Goal: Information Seeking & Learning: Learn about a topic

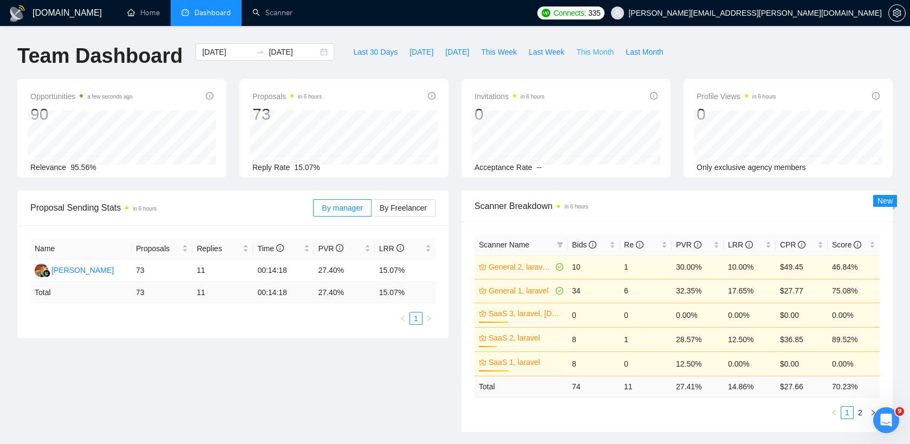
click at [586, 52] on span "This Month" at bounding box center [594, 52] width 37 height 12
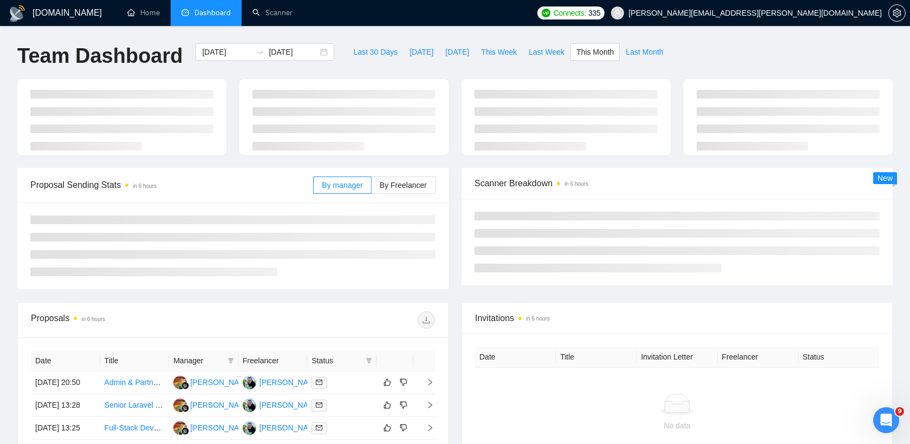
type input "[DATE]"
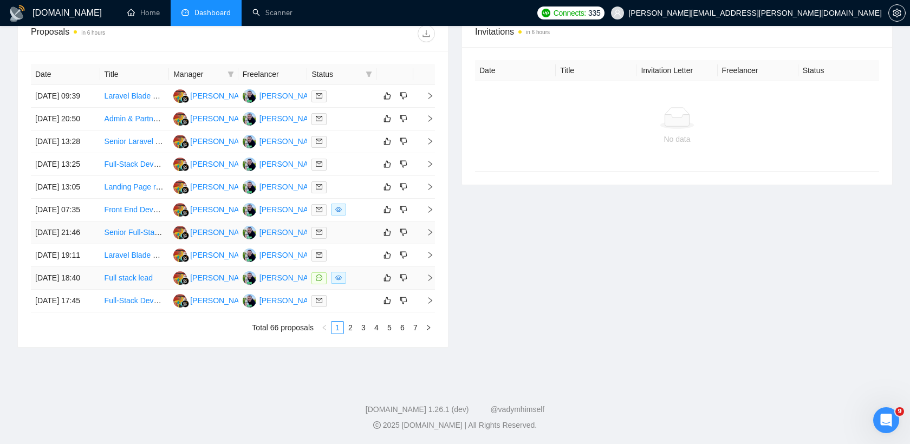
scroll to position [532, 0]
click at [349, 325] on link "2" at bounding box center [350, 328] width 12 height 12
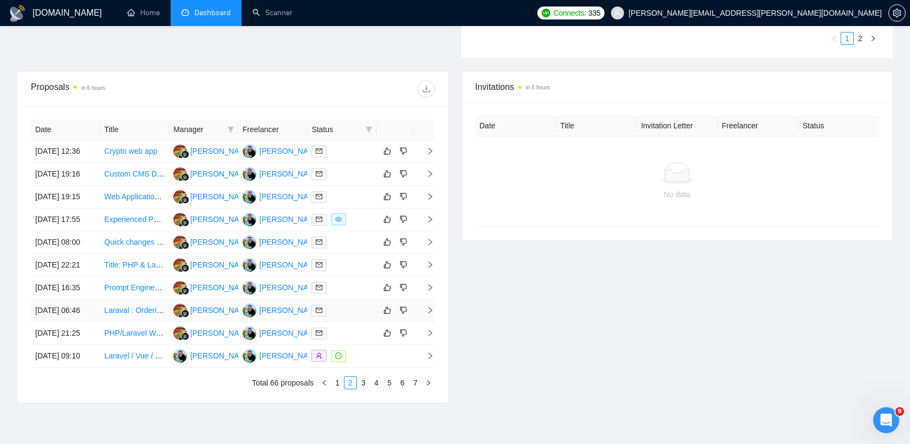
scroll to position [372, 0]
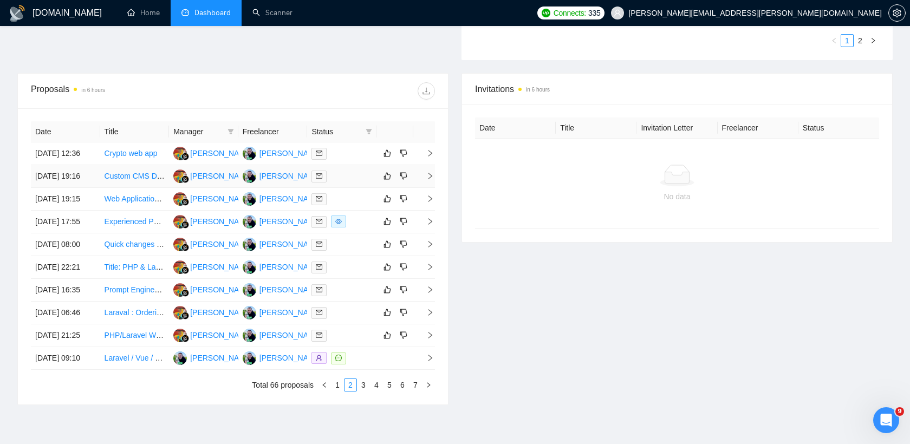
click at [357, 182] on div at bounding box center [341, 176] width 61 height 12
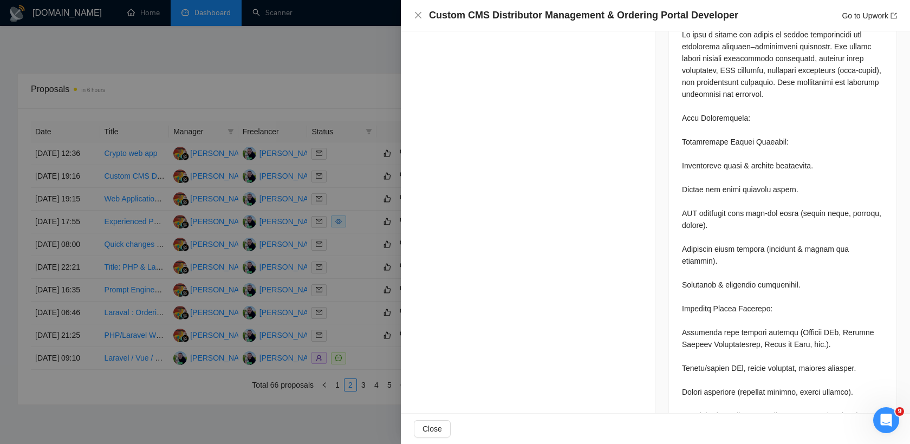
scroll to position [0, 0]
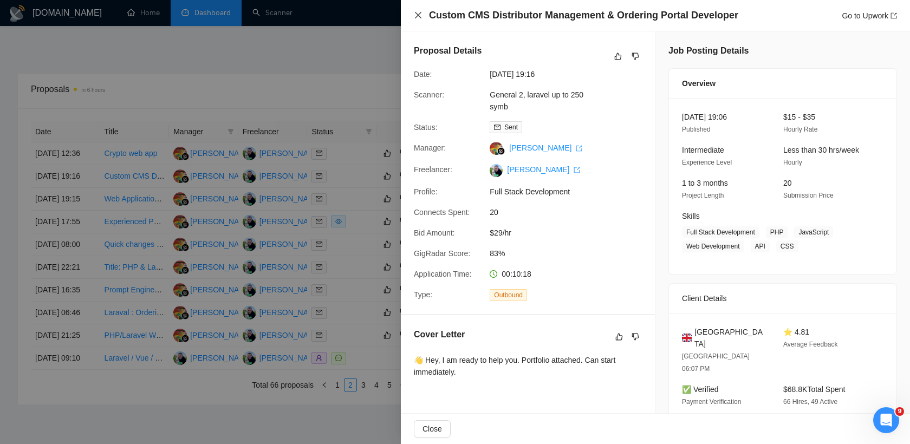
click at [419, 16] on icon "close" at bounding box center [418, 15] width 6 height 6
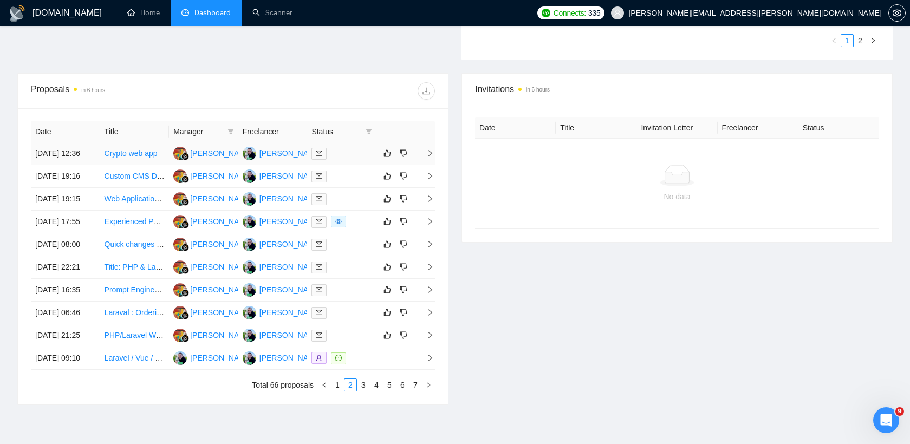
click at [353, 159] on div at bounding box center [341, 153] width 61 height 12
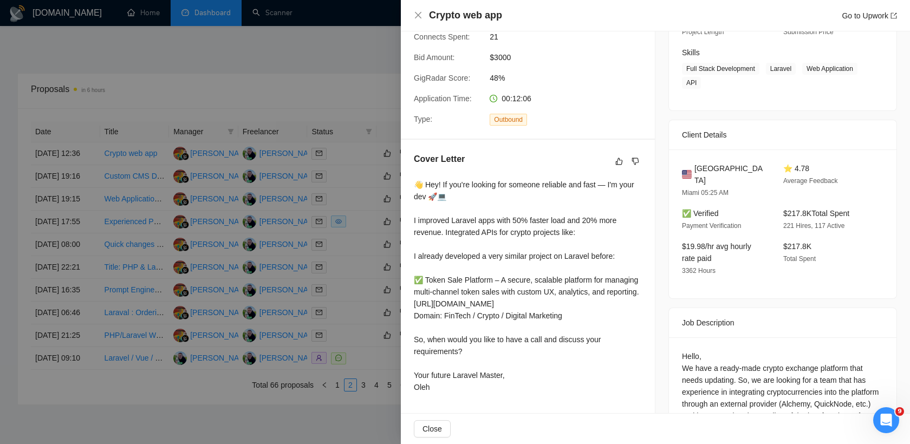
scroll to position [162, 0]
click at [359, 198] on div at bounding box center [455, 222] width 910 height 444
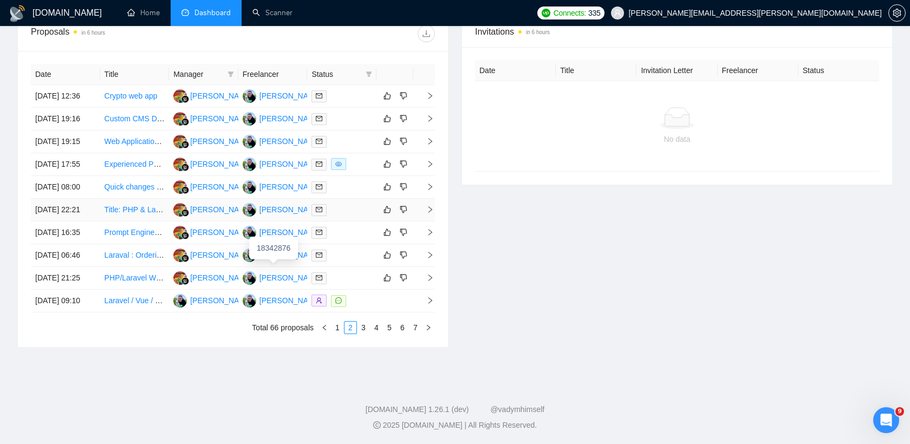
scroll to position [532, 0]
click at [339, 322] on link "1" at bounding box center [337, 328] width 12 height 12
click at [347, 90] on div at bounding box center [341, 96] width 61 height 12
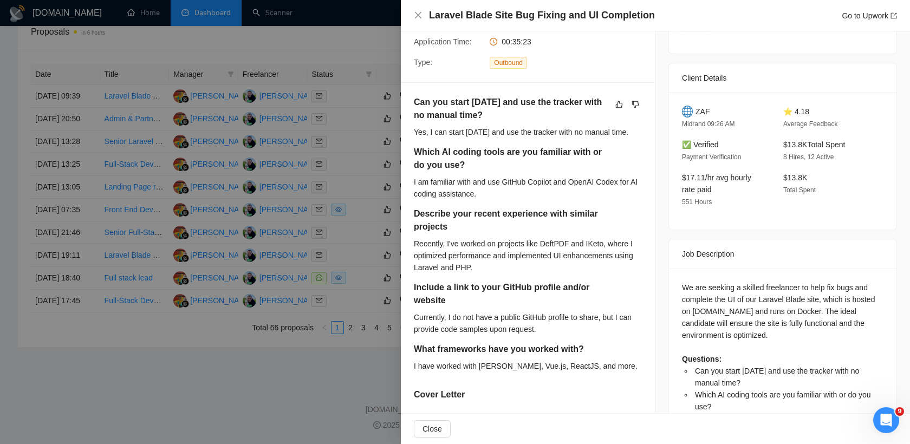
scroll to position [213, 0]
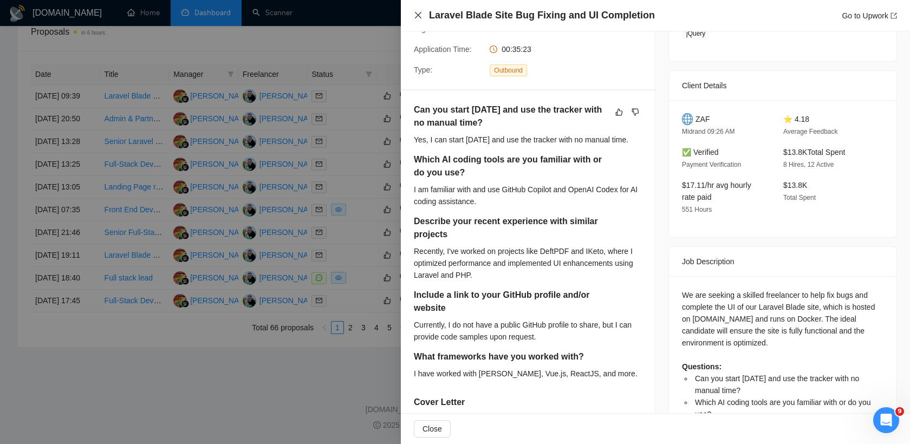
click at [419, 14] on icon "close" at bounding box center [418, 15] width 6 height 6
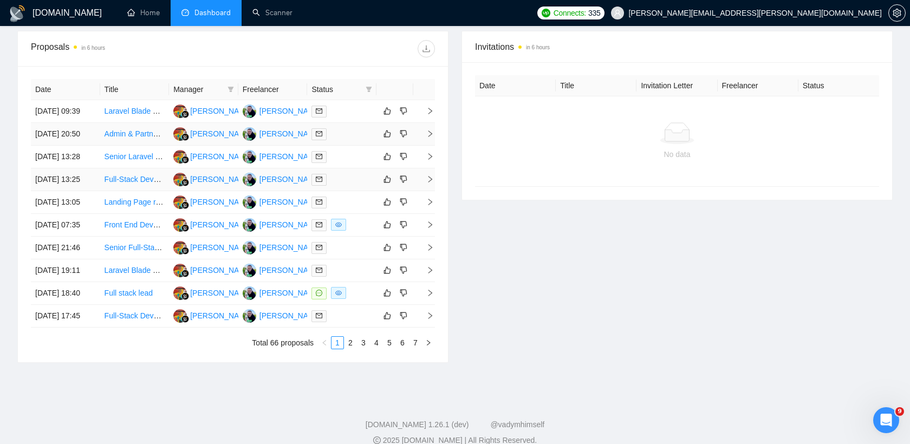
scroll to position [414, 0]
click at [346, 141] on div at bounding box center [341, 134] width 61 height 12
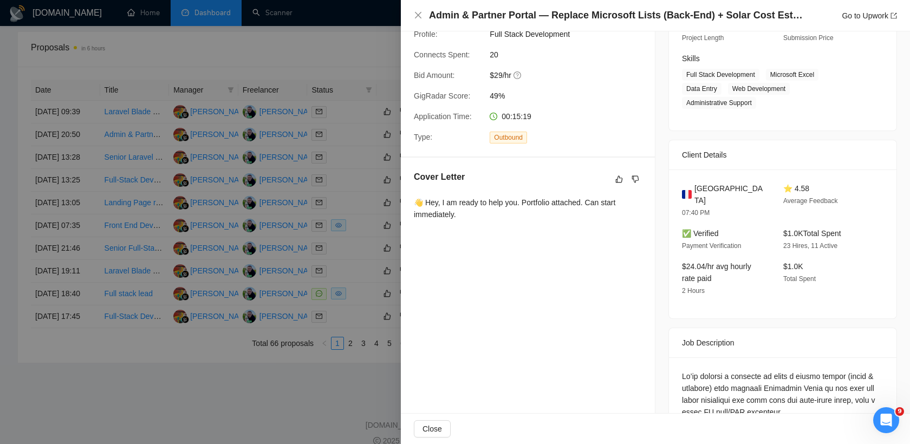
scroll to position [0, 0]
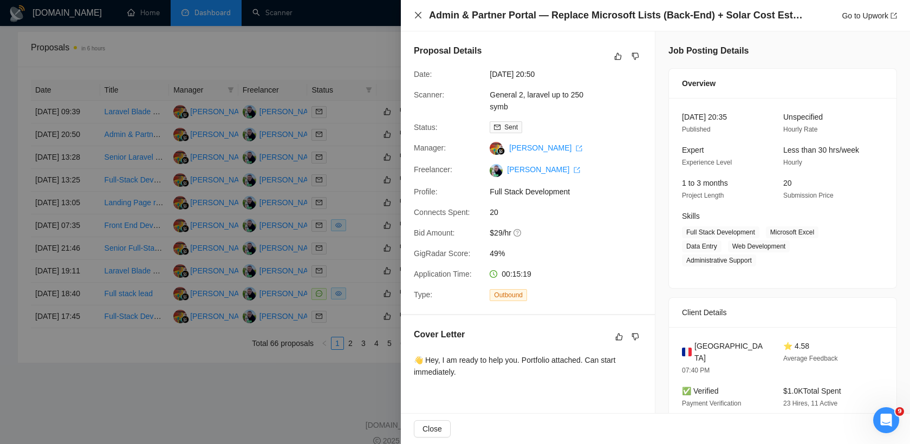
click at [420, 18] on icon "close" at bounding box center [418, 15] width 6 height 6
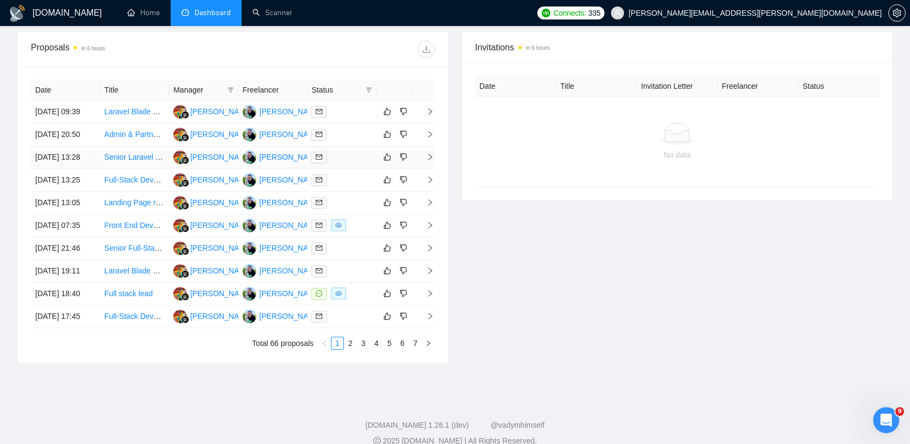
click at [357, 164] on div at bounding box center [341, 157] width 61 height 12
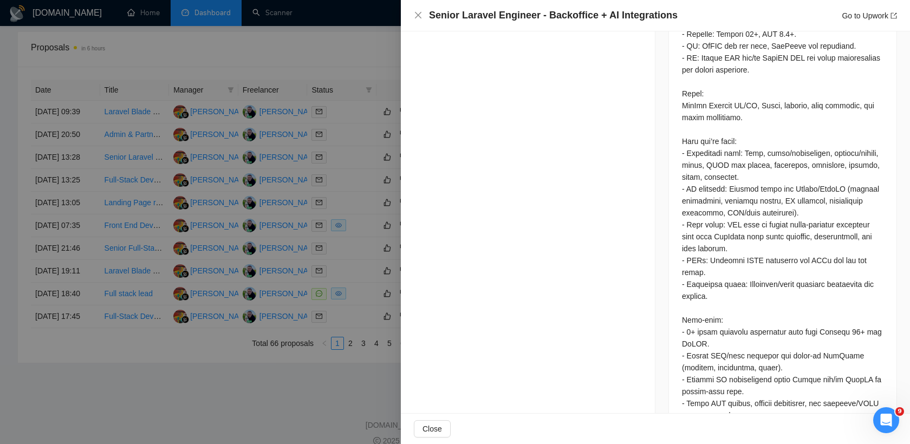
scroll to position [745, 0]
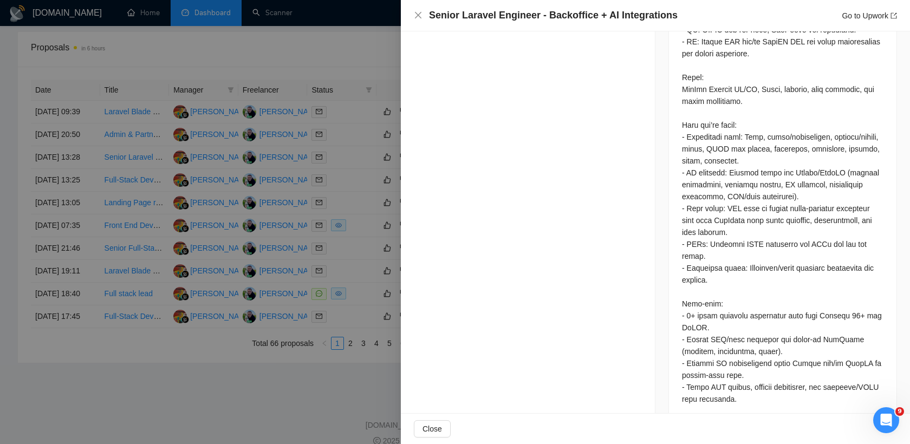
click at [324, 227] on div at bounding box center [455, 222] width 910 height 444
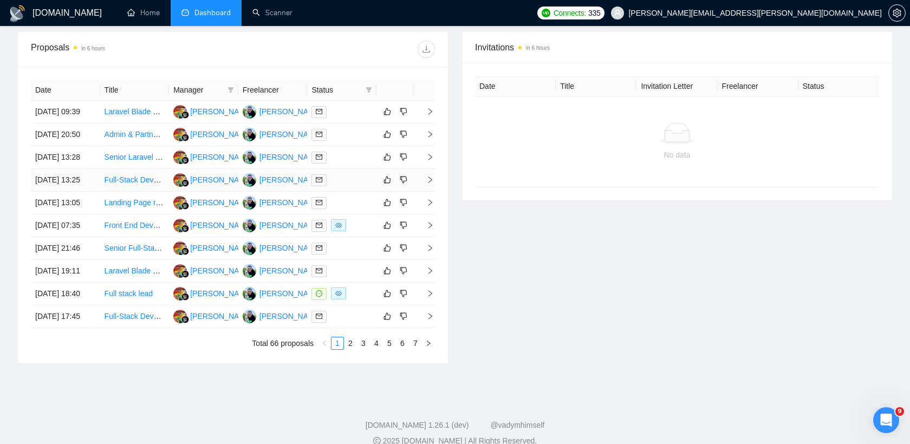
click at [350, 192] on td at bounding box center [341, 180] width 69 height 23
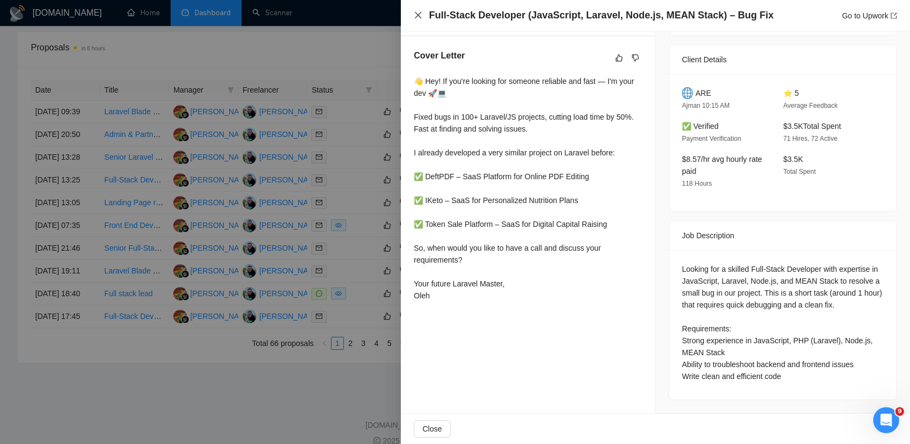
click at [419, 18] on icon "close" at bounding box center [418, 15] width 9 height 9
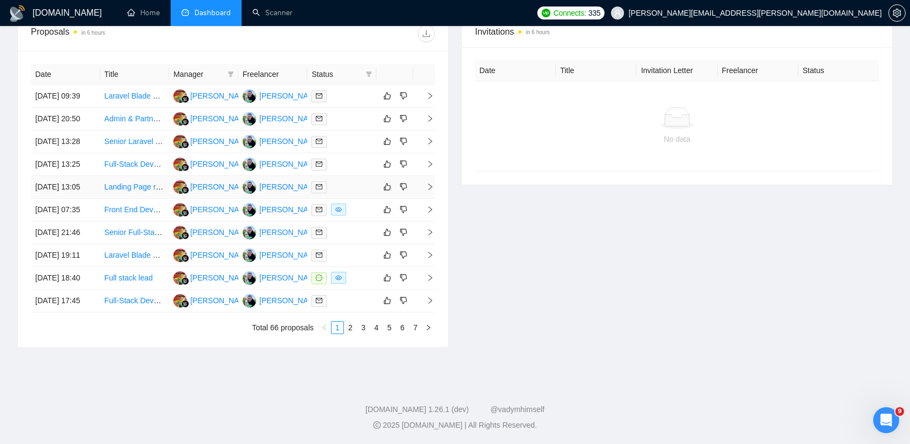
scroll to position [435, 0]
click at [343, 193] on div at bounding box center [341, 187] width 61 height 12
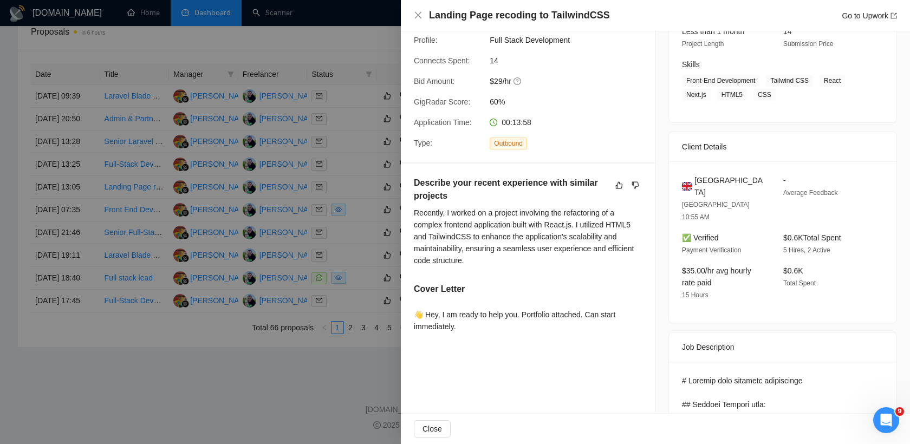
scroll to position [203, 0]
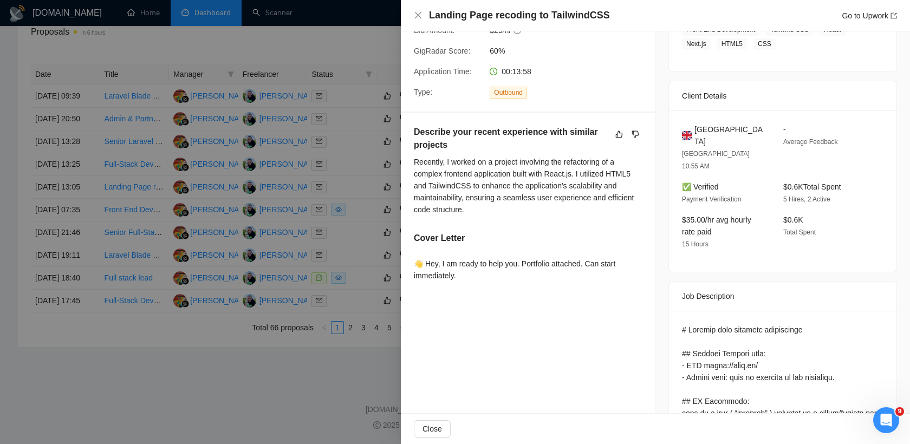
click at [364, 243] on div at bounding box center [455, 222] width 910 height 444
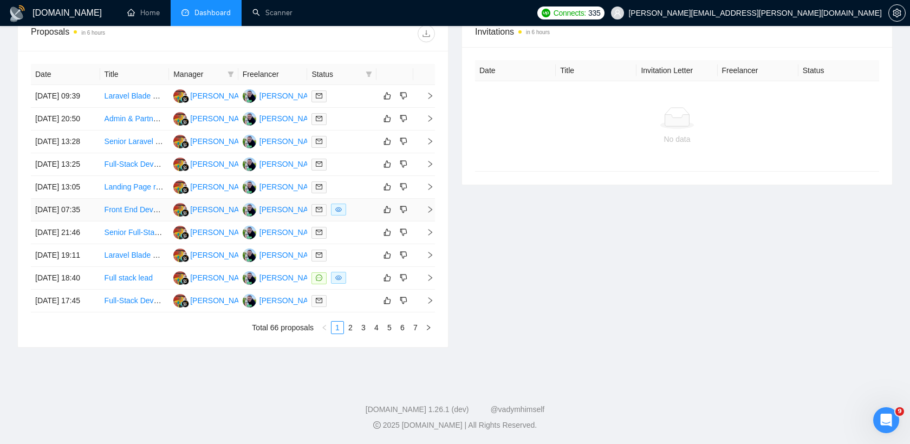
click at [351, 216] on div at bounding box center [341, 210] width 61 height 12
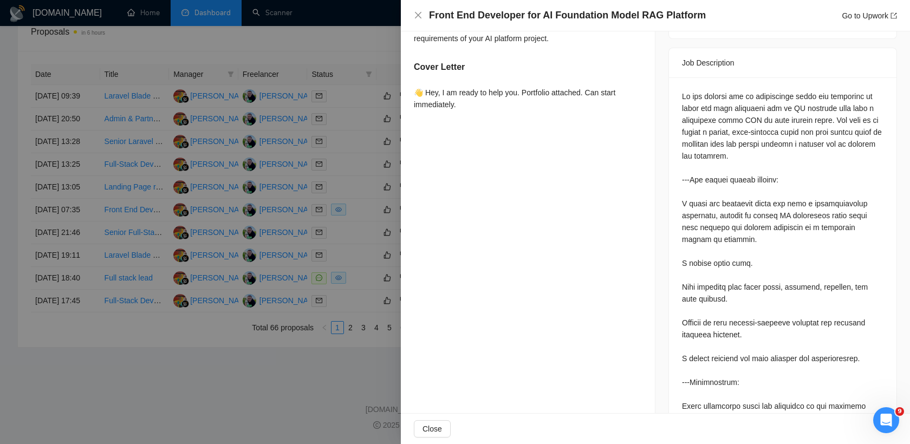
scroll to position [430, 0]
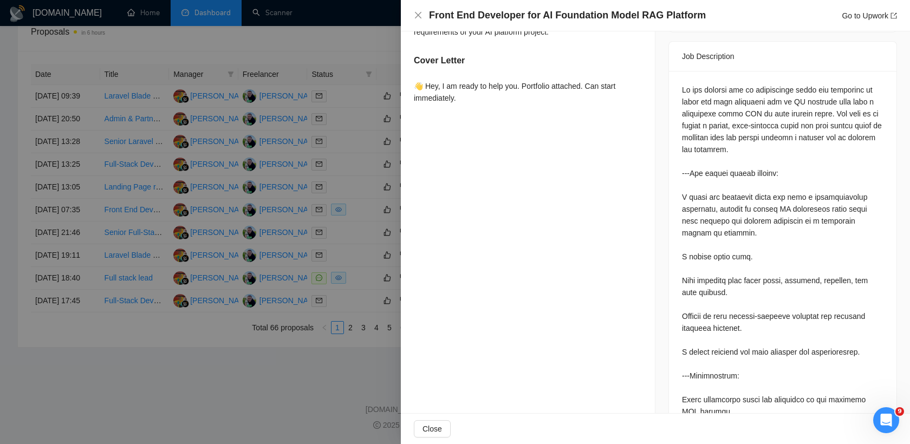
click at [345, 318] on div at bounding box center [455, 222] width 910 height 444
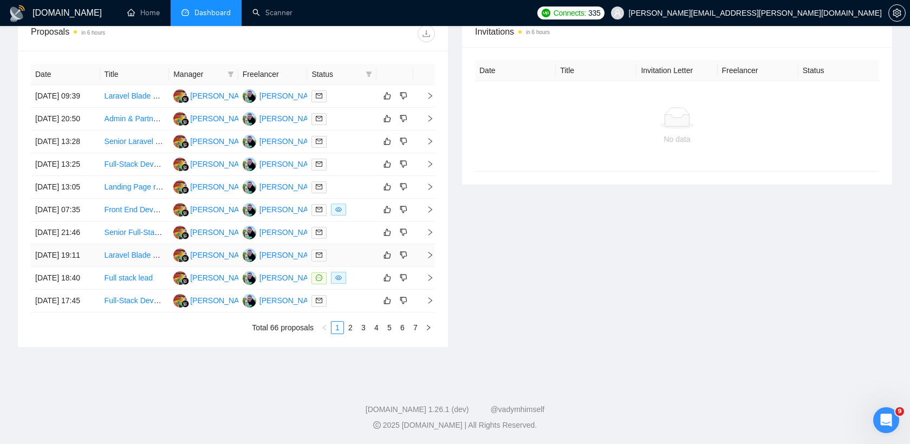
click at [360, 262] on div at bounding box center [341, 255] width 61 height 12
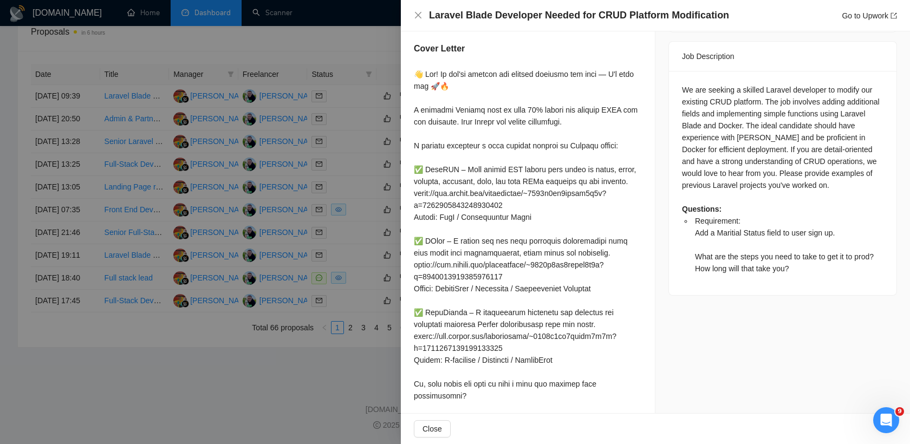
click at [330, 260] on div at bounding box center [455, 222] width 910 height 444
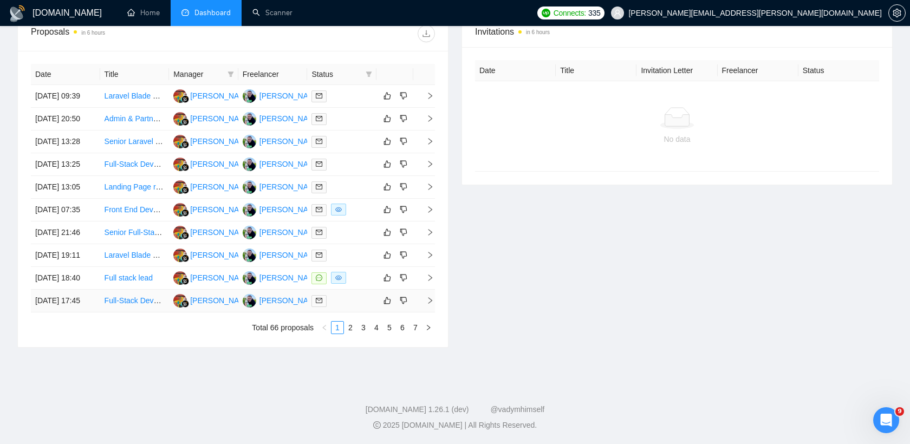
click at [356, 312] on td at bounding box center [341, 301] width 69 height 23
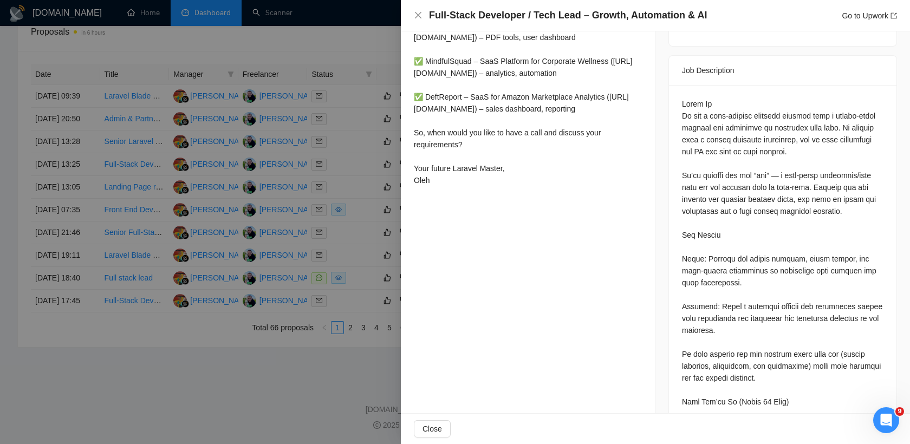
click at [357, 381] on div at bounding box center [455, 222] width 910 height 444
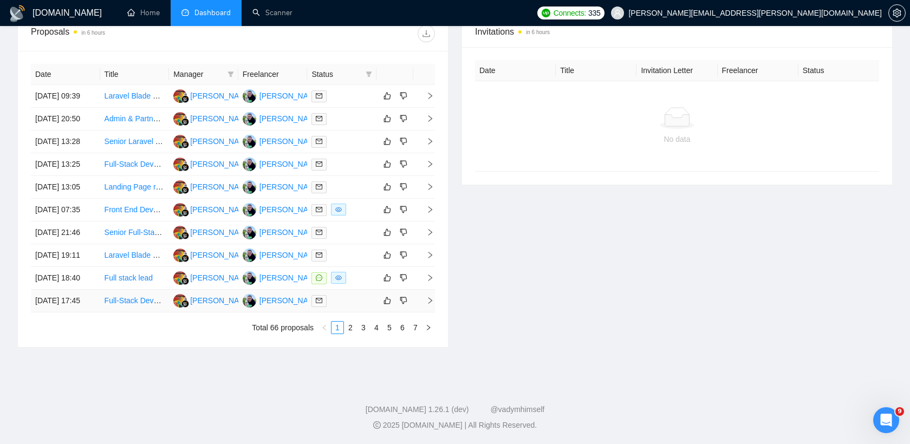
scroll to position [492, 0]
click at [355, 307] on div at bounding box center [341, 301] width 61 height 12
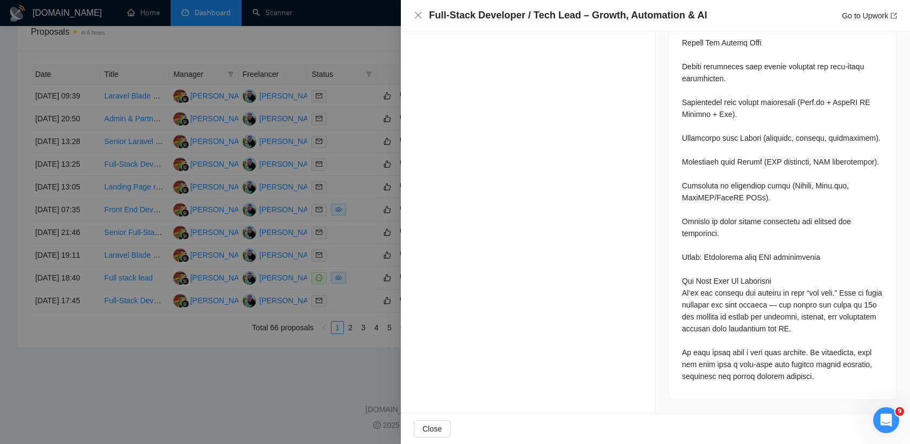
scroll to position [1169, 0]
click at [369, 205] on div at bounding box center [455, 222] width 910 height 444
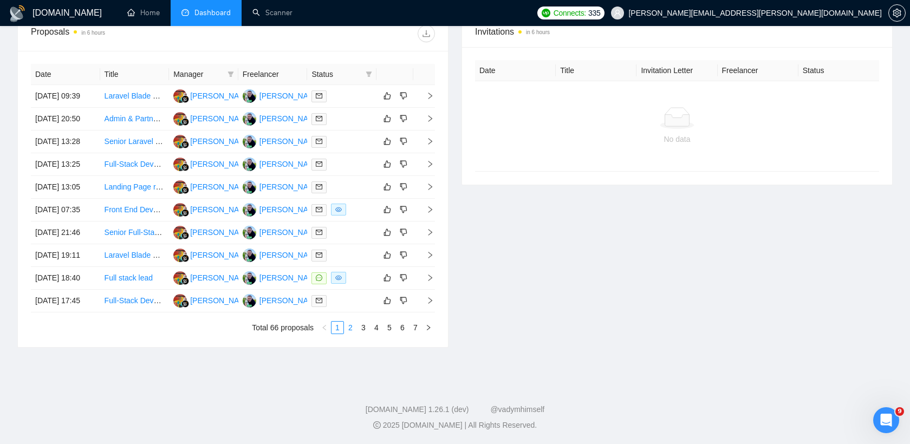
click at [349, 334] on link "2" at bounding box center [350, 328] width 12 height 12
click at [342, 284] on div at bounding box center [341, 278] width 61 height 12
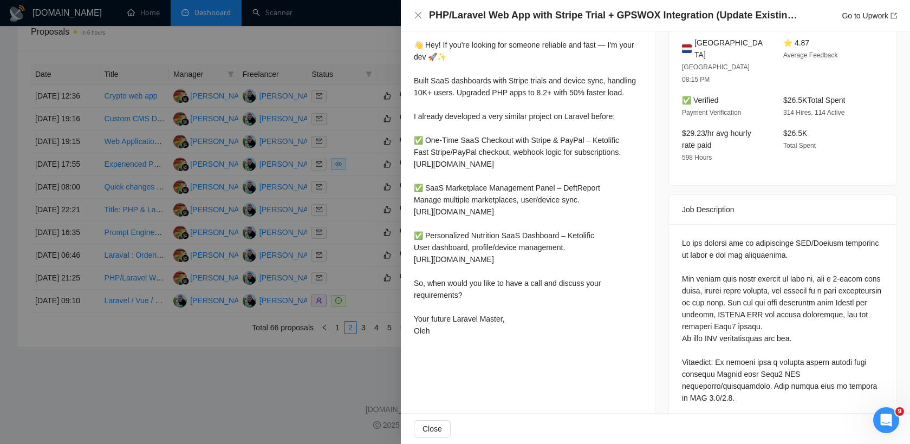
scroll to position [299, 0]
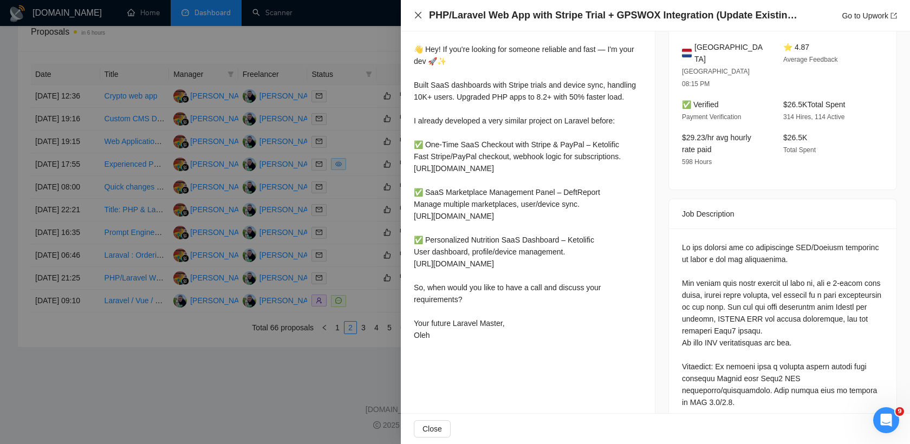
click at [417, 16] on icon "close" at bounding box center [418, 15] width 6 height 6
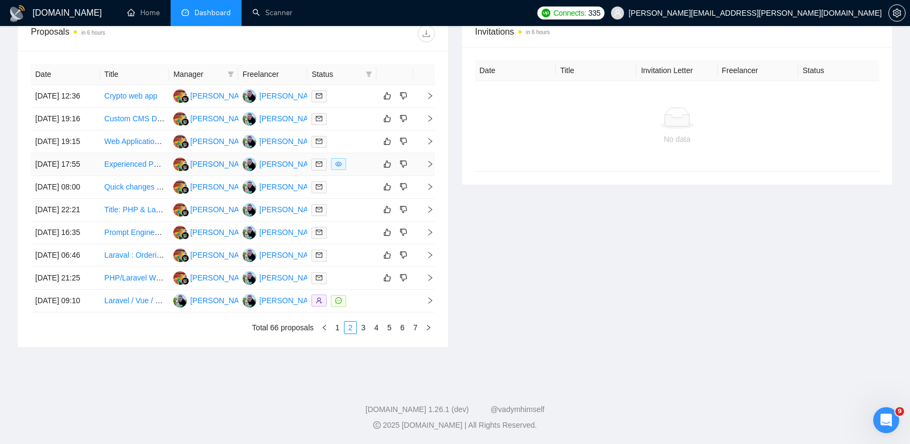
scroll to position [532, 0]
click at [336, 325] on link "1" at bounding box center [337, 328] width 12 height 12
click at [347, 327] on link "2" at bounding box center [350, 328] width 12 height 12
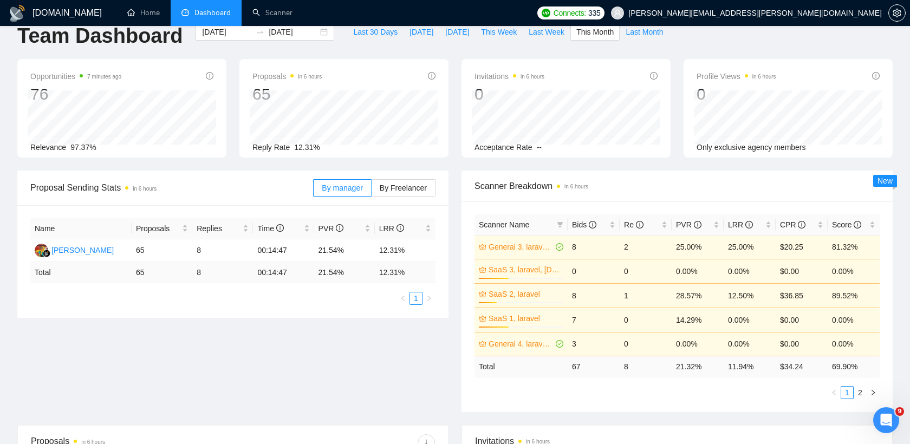
scroll to position [0, 0]
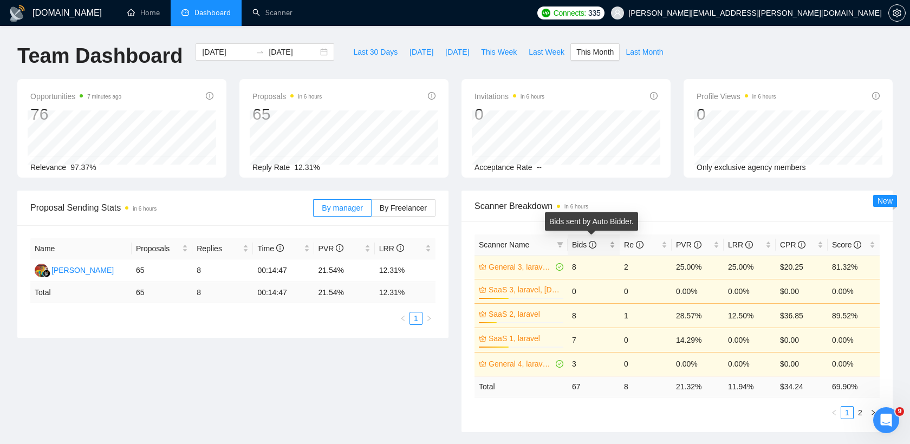
click at [597, 241] on span "Bids" at bounding box center [589, 245] width 35 height 12
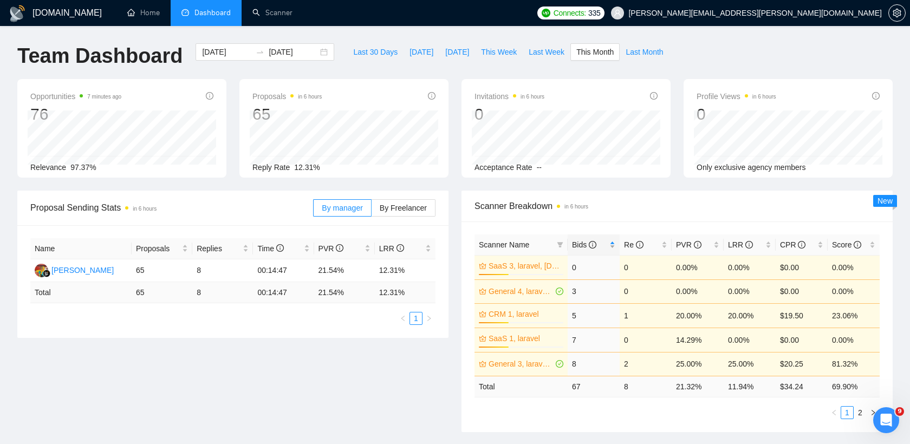
click at [595, 248] on icon "info-circle" at bounding box center [593, 245] width 8 height 8
click at [151, 14] on link "Home" at bounding box center [143, 12] width 32 height 9
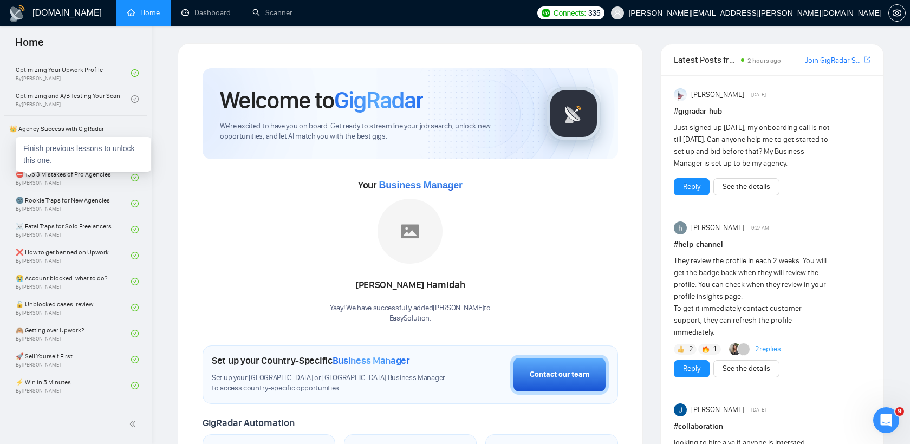
scroll to position [179, 0]
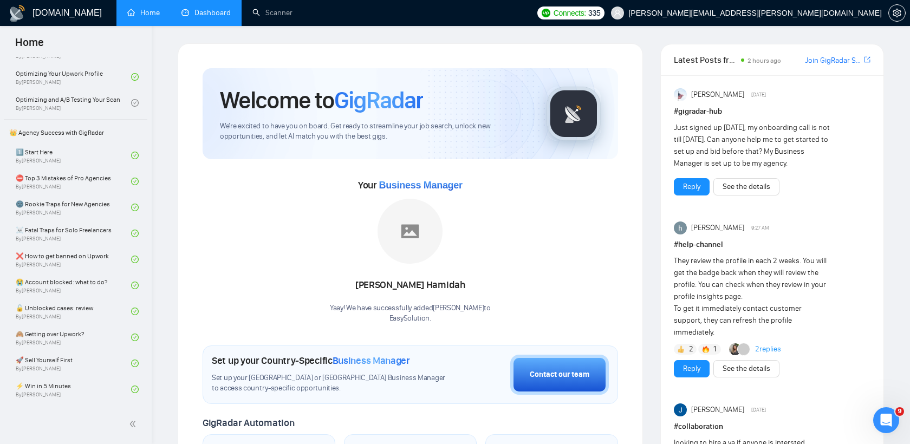
click at [218, 10] on link "Dashboard" at bounding box center [205, 12] width 49 height 9
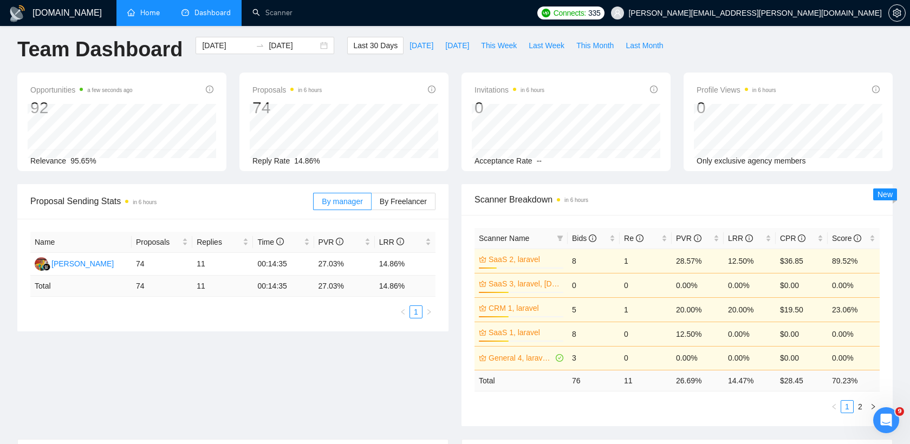
scroll to position [10, 0]
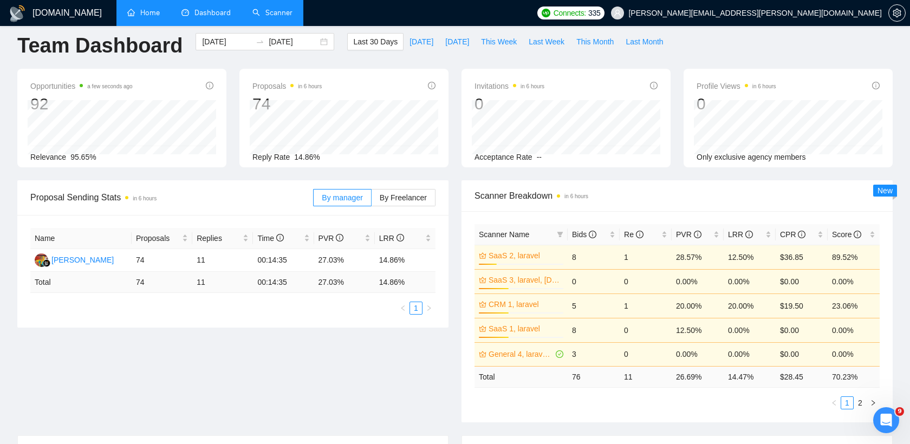
click at [272, 9] on link "Scanner" at bounding box center [272, 12] width 40 height 9
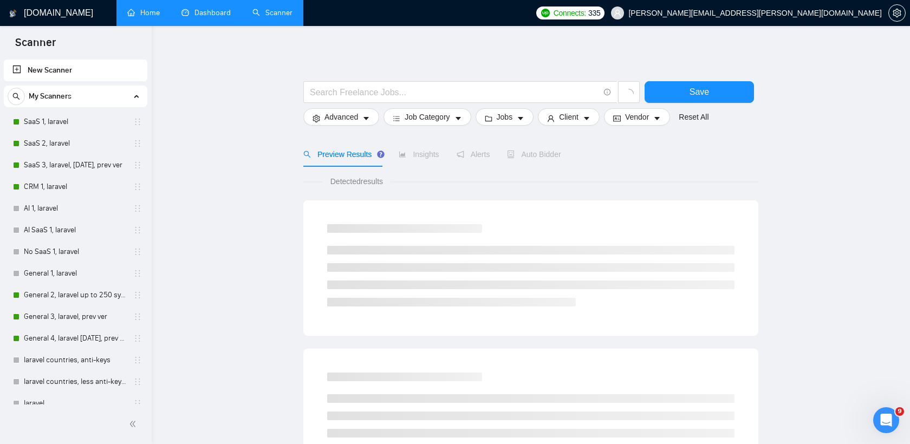
click at [213, 9] on link "Dashboard" at bounding box center [205, 12] width 49 height 9
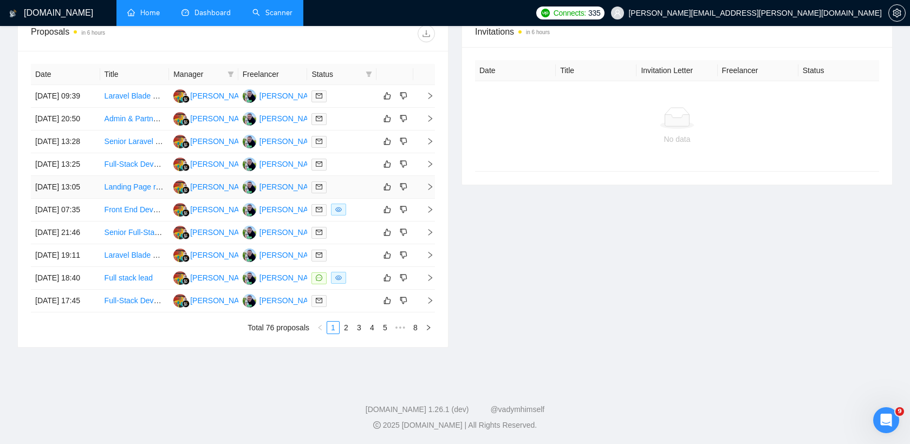
scroll to position [532, 0]
click at [354, 323] on link "3" at bounding box center [359, 328] width 12 height 12
click at [346, 328] on link "2" at bounding box center [346, 328] width 12 height 12
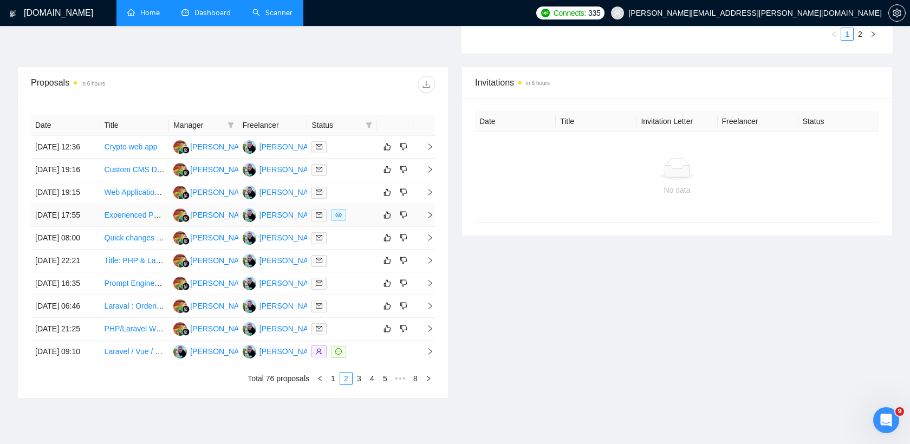
scroll to position [532, 0]
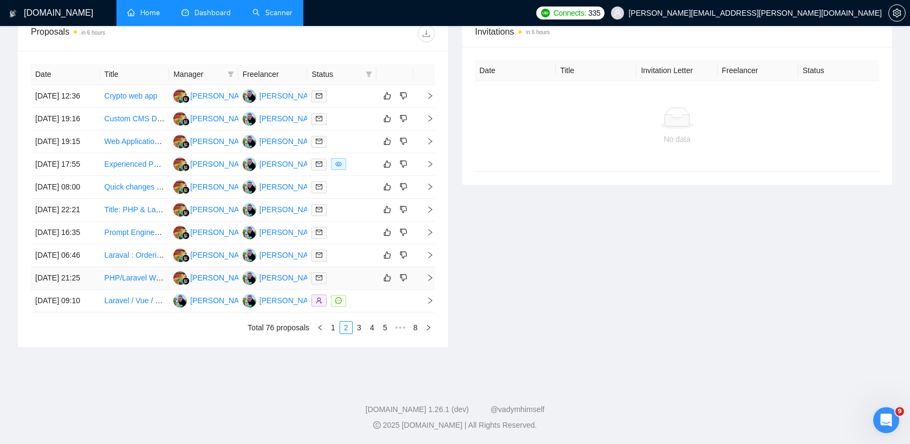
click at [357, 272] on div at bounding box center [341, 278] width 61 height 12
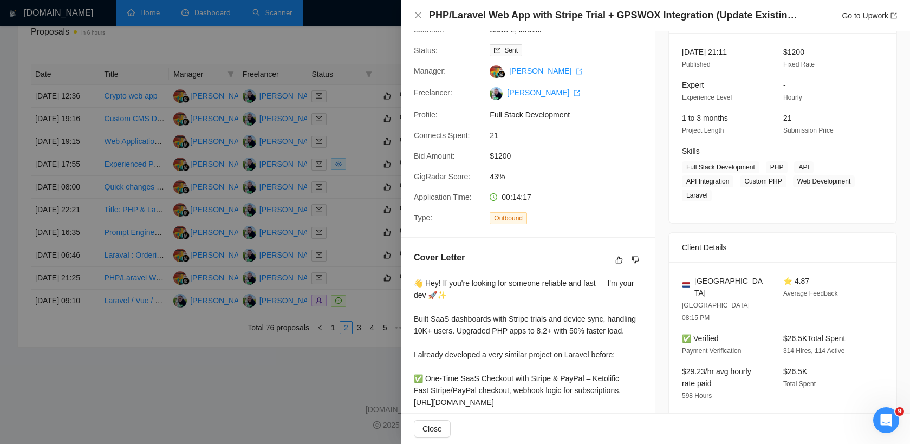
scroll to position [0, 0]
